Goal: Task Accomplishment & Management: Manage account settings

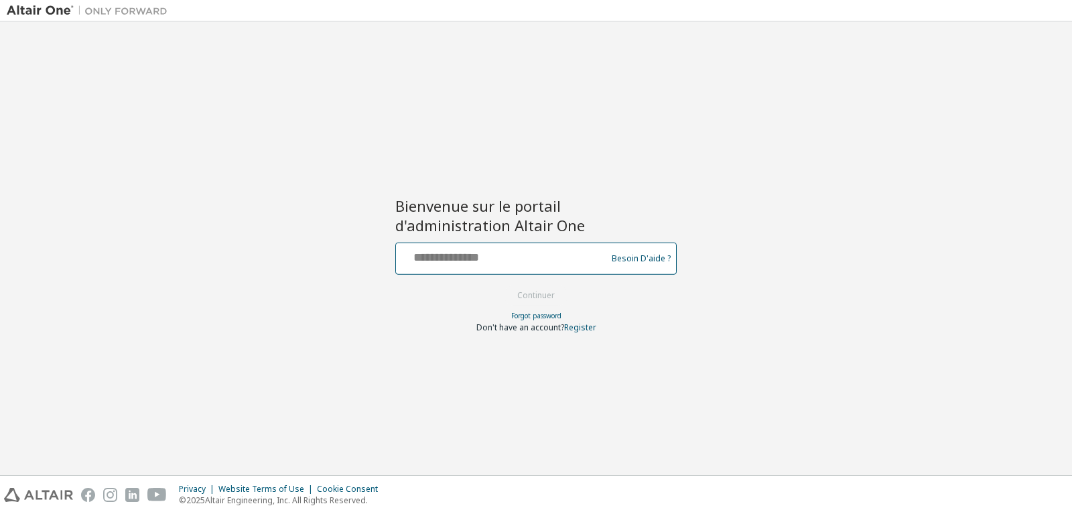
click at [429, 247] on input "text" at bounding box center [503, 255] width 204 height 19
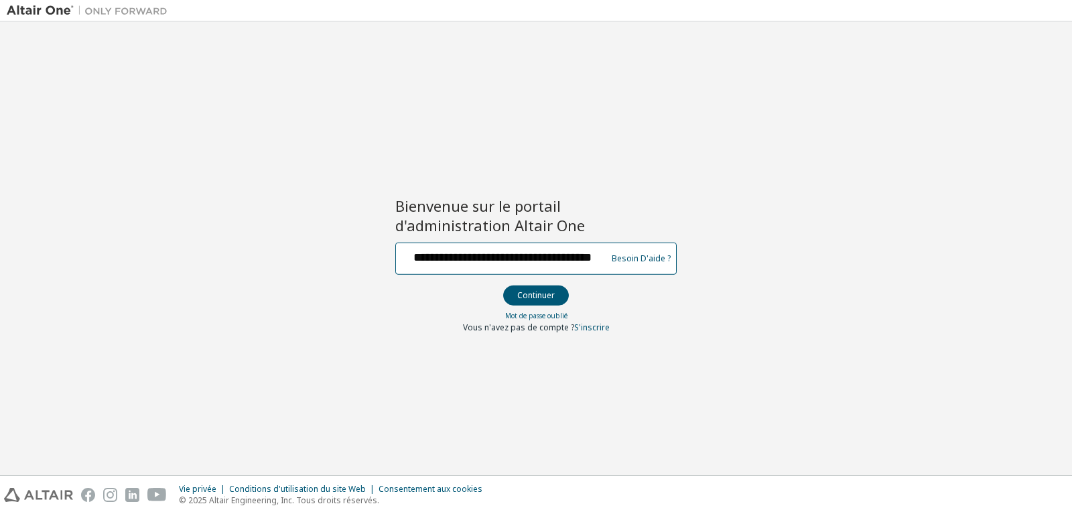
scroll to position [0, 20]
type input "**********"
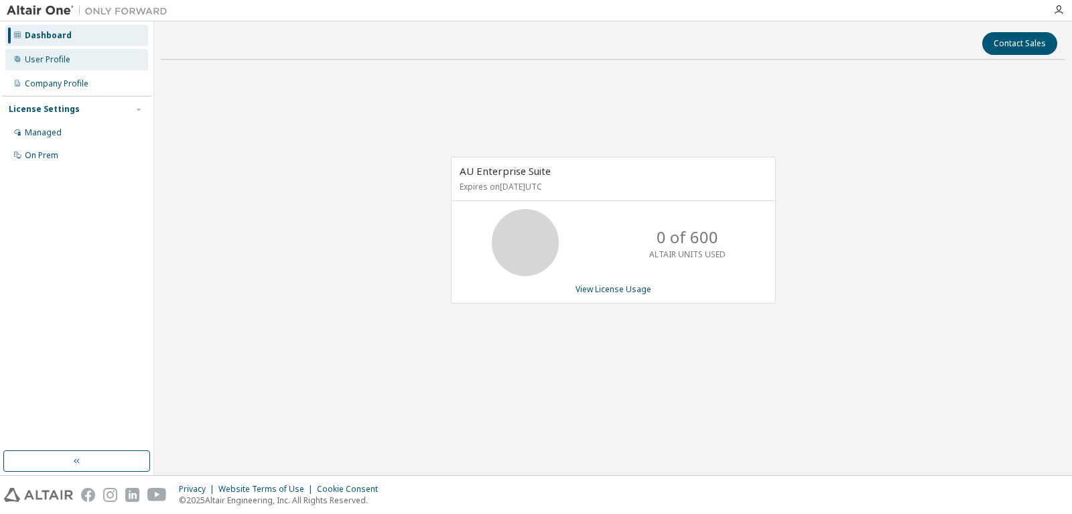
click at [47, 59] on div "User Profile" at bounding box center [48, 59] width 46 height 11
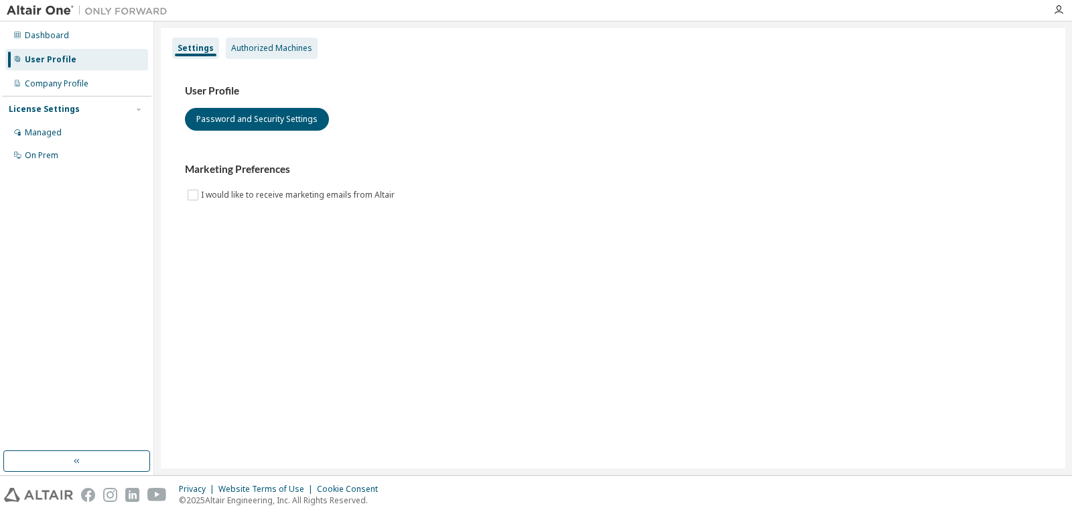
click at [287, 48] on div "Authorized Machines" at bounding box center [271, 48] width 81 height 11
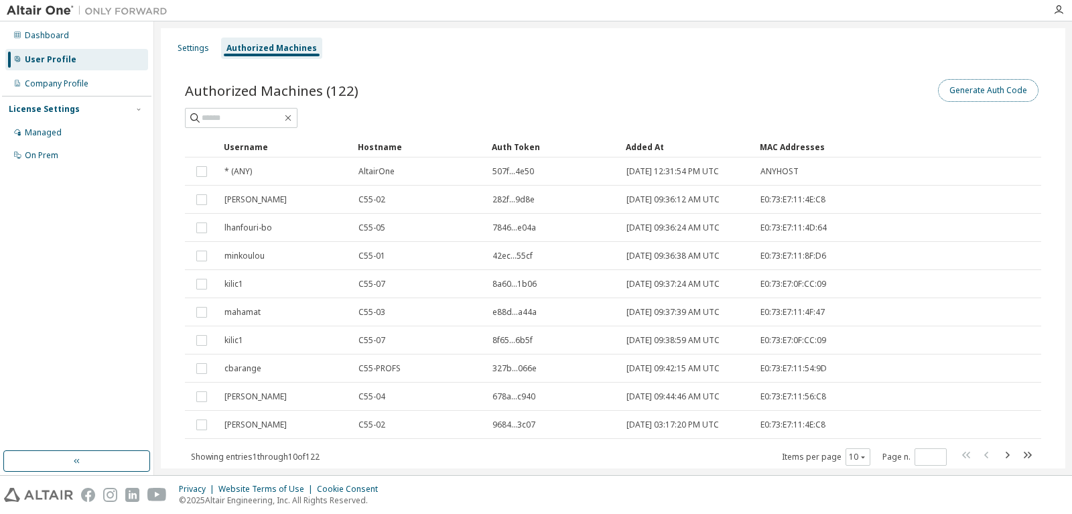
click at [996, 88] on button "Generate Auth Code" at bounding box center [988, 90] width 101 height 23
